Goal: Information Seeking & Learning: Learn about a topic

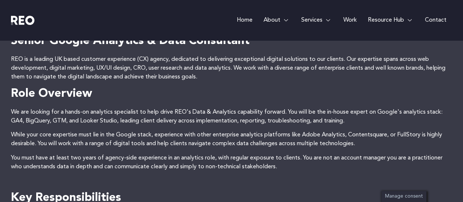
scroll to position [171, 0]
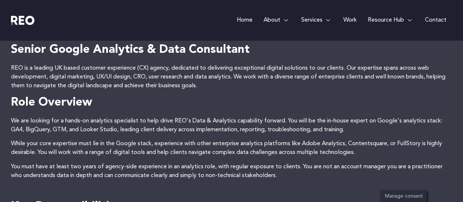
drag, startPoint x: 286, startPoint y: 64, endPoint x: 275, endPoint y: 45, distance: 21.8
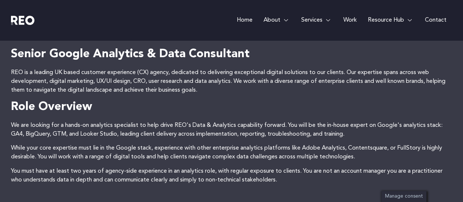
drag, startPoint x: 234, startPoint y: 138, endPoint x: 231, endPoint y: 126, distance: 11.6
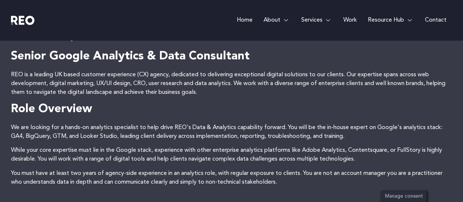
scroll to position [167, 0]
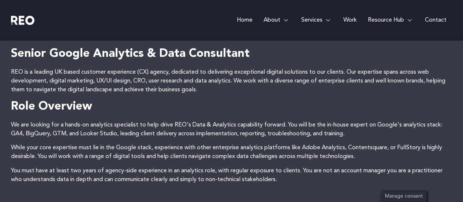
drag, startPoint x: 195, startPoint y: 82, endPoint x: 196, endPoint y: 91, distance: 8.8
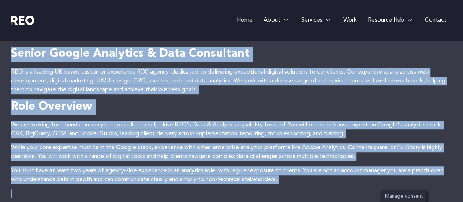
drag, startPoint x: 9, startPoint y: 53, endPoint x: 317, endPoint y: 186, distance: 336.0
click at [314, 183] on p "You must have at least two years of agency-side experience in an analytics role…" at bounding box center [232, 175] width 442 height 18
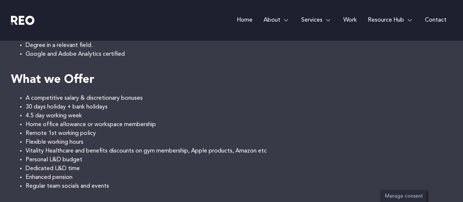
scroll to position [693, 0]
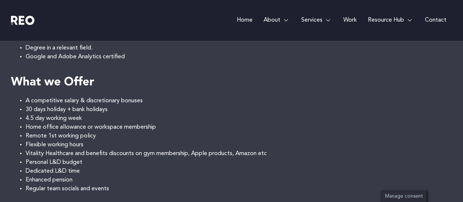
drag, startPoint x: 285, startPoint y: 128, endPoint x: 292, endPoint y: 114, distance: 15.9
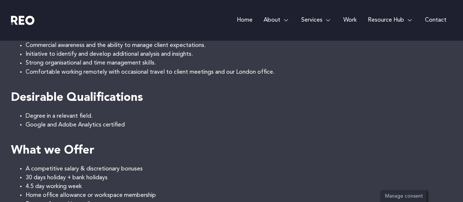
scroll to position [583, 0]
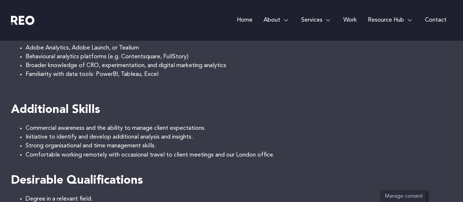
drag, startPoint x: 324, startPoint y: 132, endPoint x: 326, endPoint y: 117, distance: 15.2
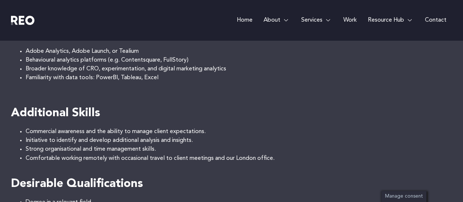
drag, startPoint x: 329, startPoint y: 109, endPoint x: 330, endPoint y: 95, distance: 14.4
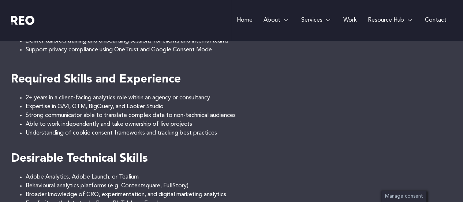
scroll to position [391, 0]
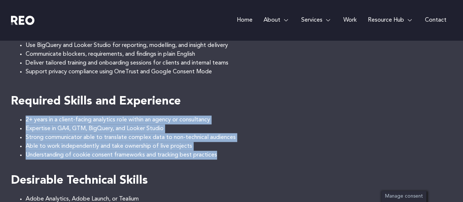
drag, startPoint x: 233, startPoint y: 107, endPoint x: 235, endPoint y: 154, distance: 47.3
click at [235, 154] on div "Senior Google Analytics & Data Consultant REO is a leading UK based customer ex…" at bounding box center [232, 159] width 442 height 672
click at [235, 154] on li "Understanding of cookie consent frameworks and tracking best practices" at bounding box center [239, 155] width 427 height 9
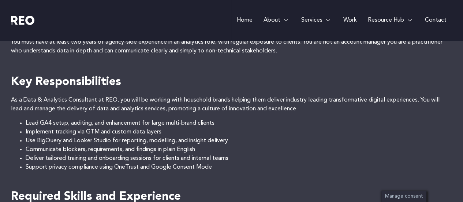
scroll to position [281, 0]
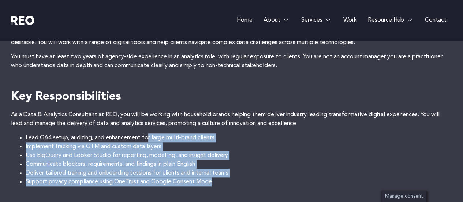
drag, startPoint x: 238, startPoint y: 178, endPoint x: 149, endPoint y: 138, distance: 97.6
click at [149, 138] on ul "Lead GA4 setup, auditing, and enhancement for large multi-brand clients Impleme…" at bounding box center [232, 159] width 442 height 53
click at [149, 138] on li "Lead GA4 setup, auditing, and enhancement for large multi-brand clients" at bounding box center [239, 137] width 427 height 9
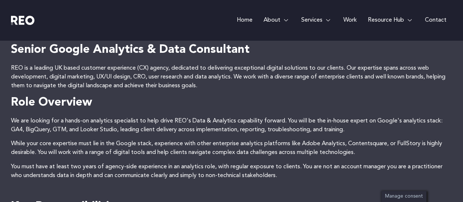
scroll to position [208, 0]
